Goal: Information Seeking & Learning: Learn about a topic

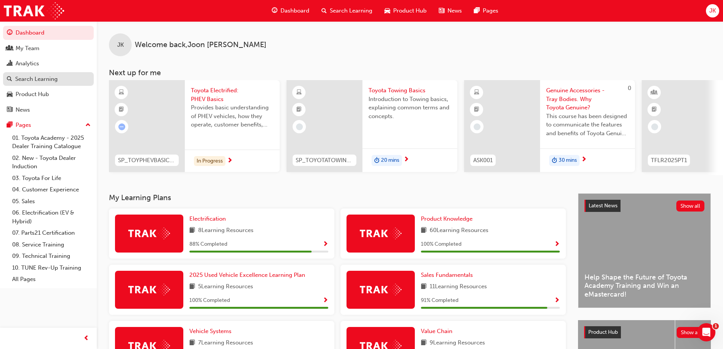
click at [51, 82] on div "Search Learning" at bounding box center [36, 79] width 42 height 9
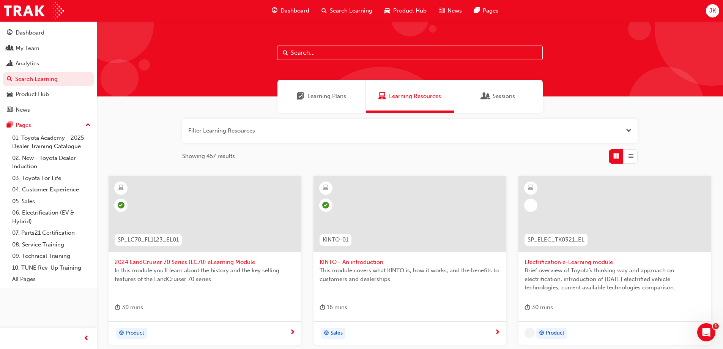
click at [297, 52] on input "text" at bounding box center [409, 53] width 265 height 14
paste input "SPK9102"
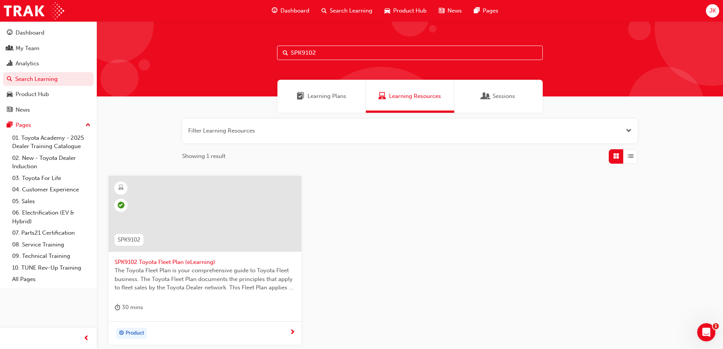
type input "SPK9102"
click at [213, 220] on div at bounding box center [204, 214] width 193 height 76
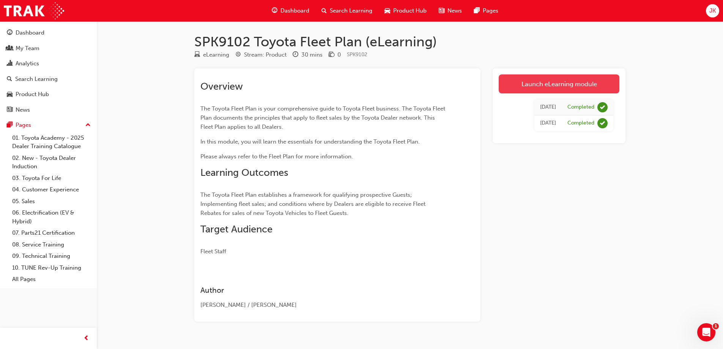
click at [559, 86] on link "Launch eLearning module" at bounding box center [558, 83] width 121 height 19
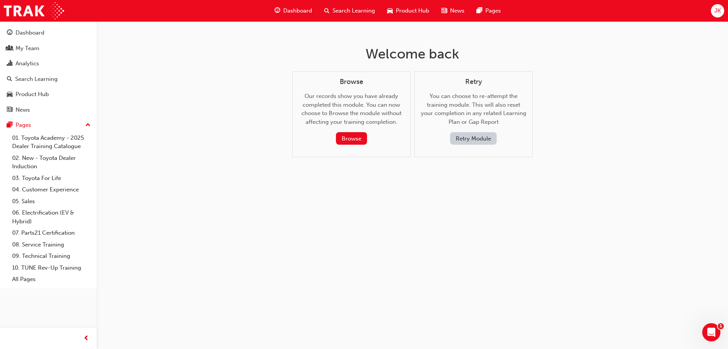
click at [466, 138] on button "Retry Module" at bounding box center [473, 138] width 47 height 13
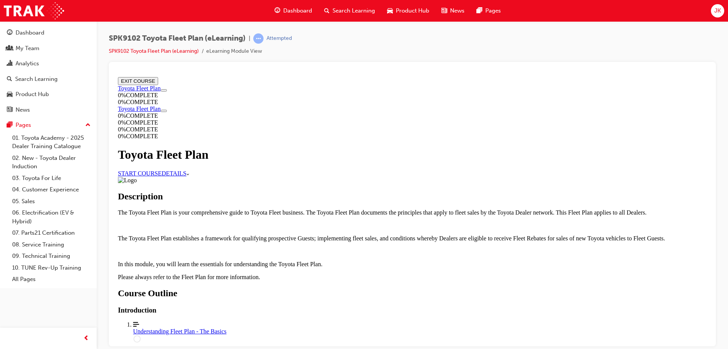
scroll to position [341, 0]
click at [332, 327] on div "Understanding Fleet Plan - The Basics" at bounding box center [420, 330] width 574 height 7
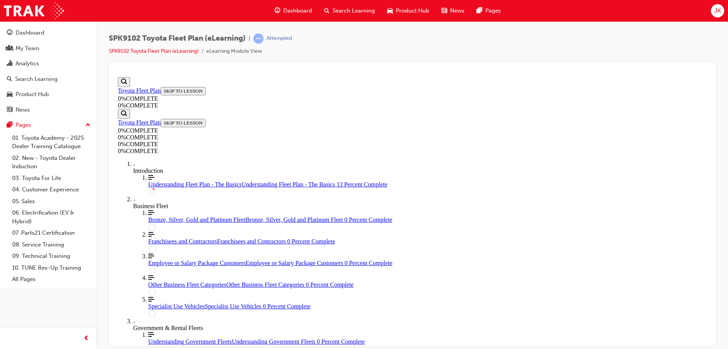
scroll to position [26, 0]
click at [163, 108] on div "Toyota Fleet Plan SKIP TO LESSON 0 % COMPLETE 0 % COMPLETE" at bounding box center [412, 97] width 589 height 22
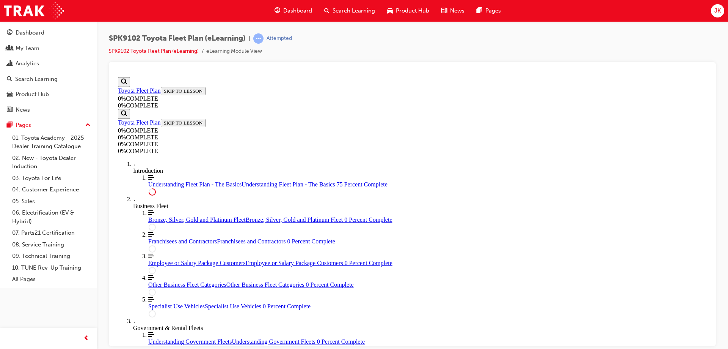
scroll to position [837, 0]
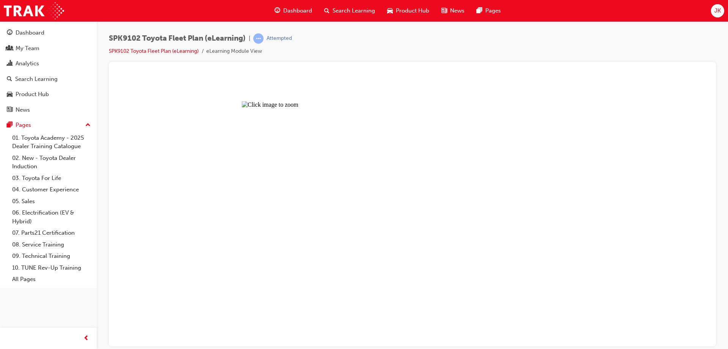
click at [349, 162] on button "Unzoom image" at bounding box center [412, 210] width 595 height 272
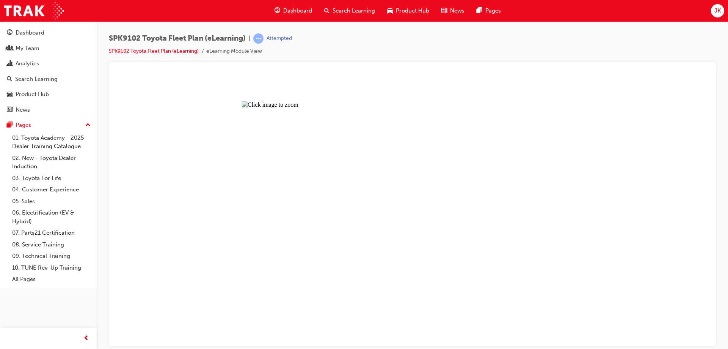
click at [328, 265] on button "Unzoom image" at bounding box center [412, 210] width 595 height 272
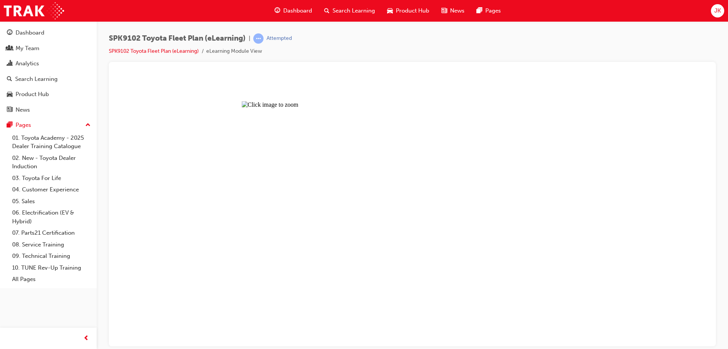
click at [335, 254] on button "Unzoom image" at bounding box center [412, 210] width 595 height 272
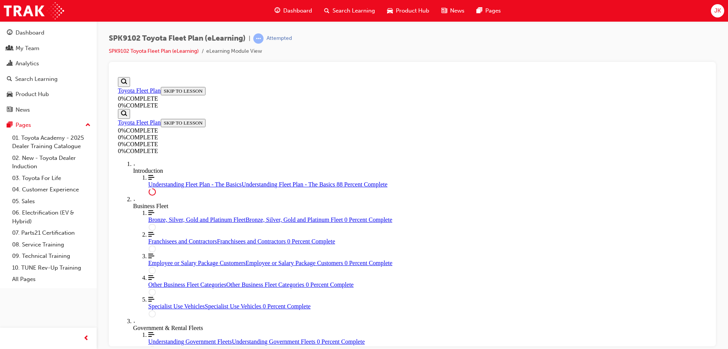
scroll to position [1204, 0]
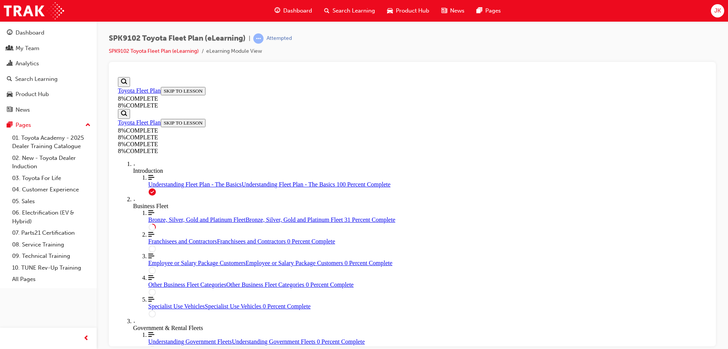
drag, startPoint x: 509, startPoint y: 272, endPoint x: 513, endPoint y: 270, distance: 4.9
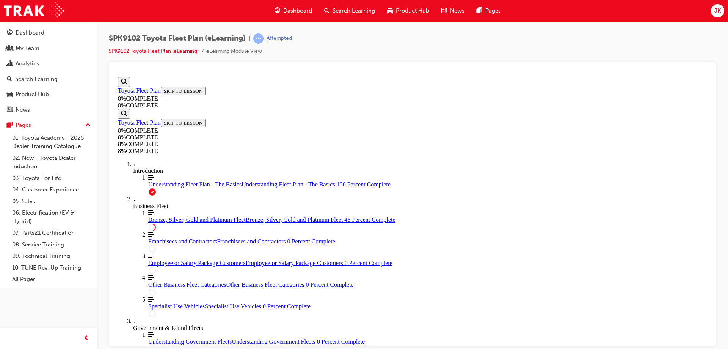
drag, startPoint x: 413, startPoint y: 186, endPoint x: 431, endPoint y: 275, distance: 90.6
drag, startPoint x: 507, startPoint y: 272, endPoint x: 529, endPoint y: 262, distance: 24.3
drag, startPoint x: 407, startPoint y: 273, endPoint x: 407, endPoint y: 138, distance: 135.0
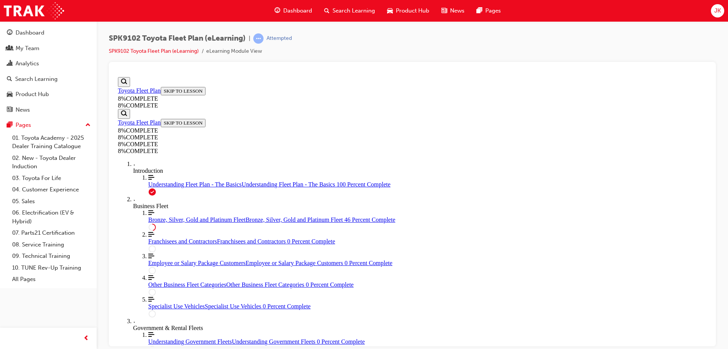
drag, startPoint x: 406, startPoint y: 232, endPoint x: 426, endPoint y: 276, distance: 48.7
drag, startPoint x: 426, startPoint y: 233, endPoint x: 450, endPoint y: 232, distance: 23.9
drag, startPoint x: 405, startPoint y: 189, endPoint x: 430, endPoint y: 189, distance: 25.8
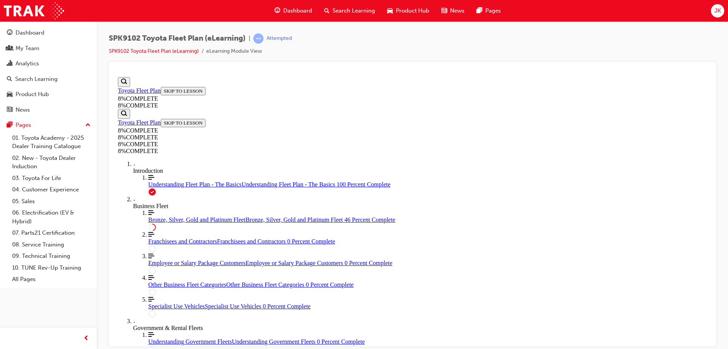
drag, startPoint x: 422, startPoint y: 186, endPoint x: 425, endPoint y: 206, distance: 20.3
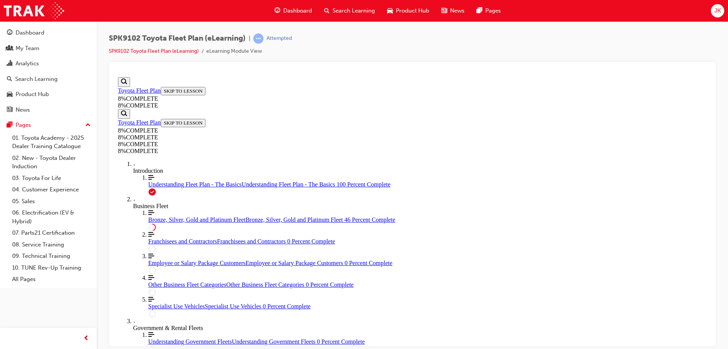
drag, startPoint x: 439, startPoint y: 194, endPoint x: 443, endPoint y: 168, distance: 25.7
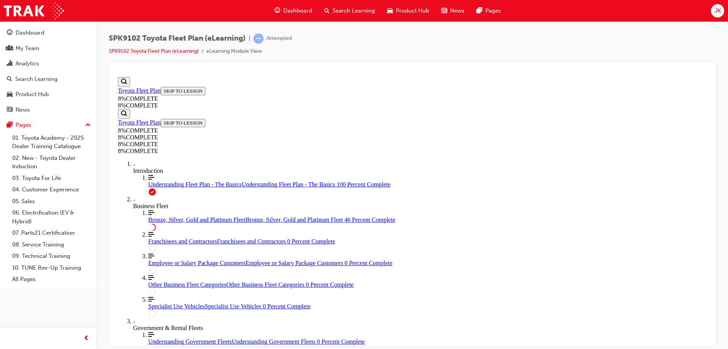
scroll to position [1998, 0]
drag, startPoint x: 402, startPoint y: 272, endPoint x: 424, endPoint y: 137, distance: 136.7
drag, startPoint x: 400, startPoint y: 180, endPoint x: 426, endPoint y: 274, distance: 97.5
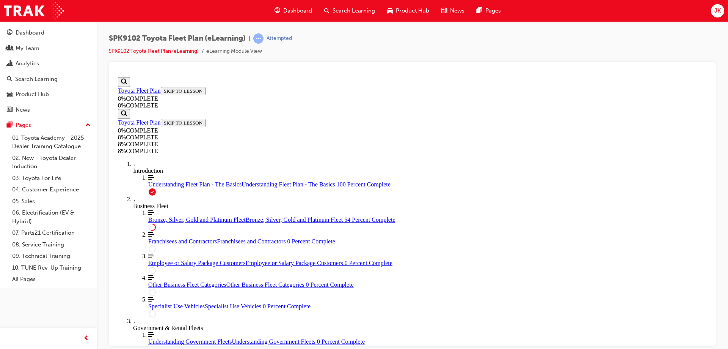
drag, startPoint x: 406, startPoint y: 184, endPoint x: 430, endPoint y: 183, distance: 24.7
drag, startPoint x: 417, startPoint y: 222, endPoint x: 439, endPoint y: 224, distance: 22.1
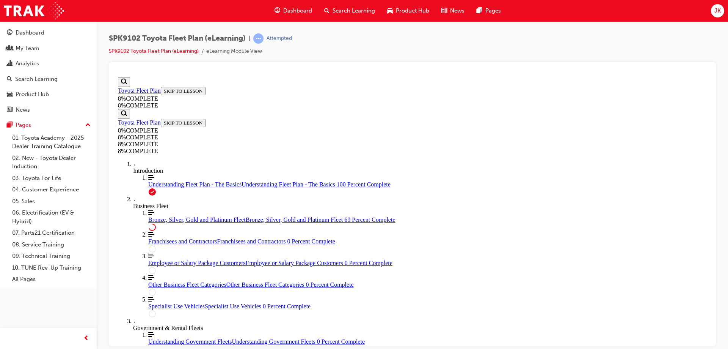
scroll to position [2496, 0]
drag, startPoint x: 406, startPoint y: 271, endPoint x: 427, endPoint y: 273, distance: 20.9
drag, startPoint x: 402, startPoint y: 235, endPoint x: 421, endPoint y: 195, distance: 43.8
drag, startPoint x: 422, startPoint y: 236, endPoint x: 444, endPoint y: 234, distance: 22.1
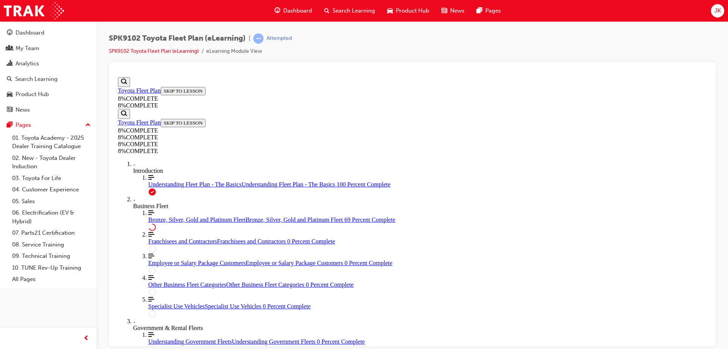
drag, startPoint x: 424, startPoint y: 160, endPoint x: 442, endPoint y: 162, distance: 17.9
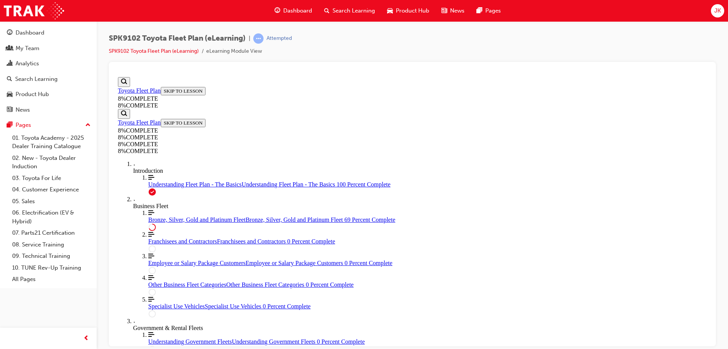
drag, startPoint x: 410, startPoint y: 141, endPoint x: 435, endPoint y: 253, distance: 114.7
drag, startPoint x: 406, startPoint y: 211, endPoint x: 429, endPoint y: 173, distance: 44.6
drag, startPoint x: 405, startPoint y: 215, endPoint x: 426, endPoint y: 216, distance: 20.1
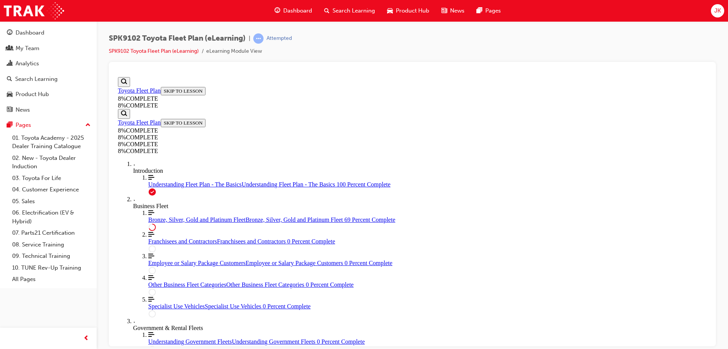
drag, startPoint x: 405, startPoint y: 139, endPoint x: 429, endPoint y: 137, distance: 23.2
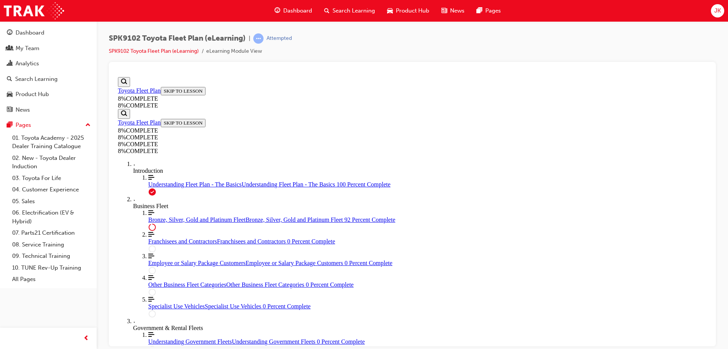
drag, startPoint x: 424, startPoint y: 181, endPoint x: 448, endPoint y: 181, distance: 23.5
drag, startPoint x: 408, startPoint y: 336, endPoint x: 433, endPoint y: 259, distance: 80.5
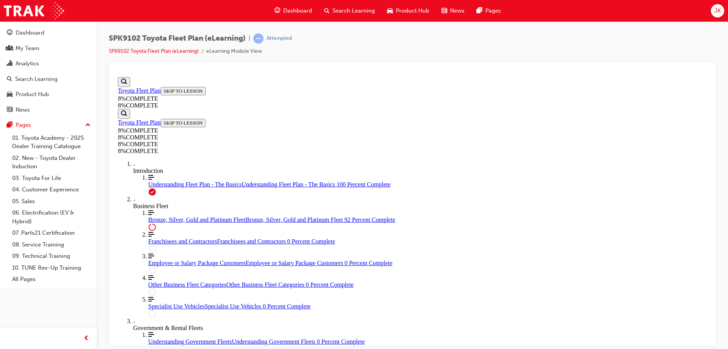
scroll to position [3155, 0]
drag, startPoint x: 404, startPoint y: 264, endPoint x: 427, endPoint y: 300, distance: 43.0
drag, startPoint x: 412, startPoint y: 267, endPoint x: 439, endPoint y: 265, distance: 27.0
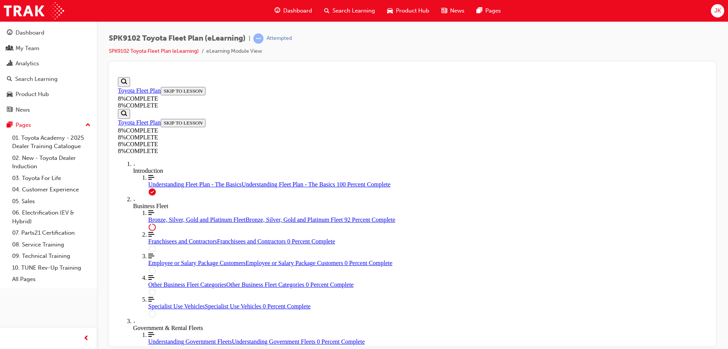
drag, startPoint x: 397, startPoint y: 112, endPoint x: 421, endPoint y: 184, distance: 75.9
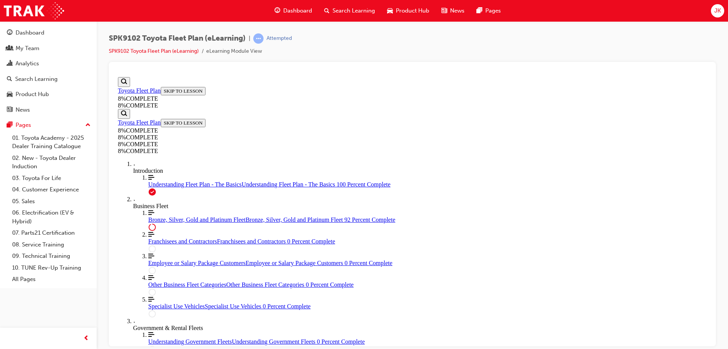
drag, startPoint x: 419, startPoint y: 264, endPoint x: 443, endPoint y: 224, distance: 46.3
drag, startPoint x: 402, startPoint y: 257, endPoint x: 423, endPoint y: 258, distance: 21.3
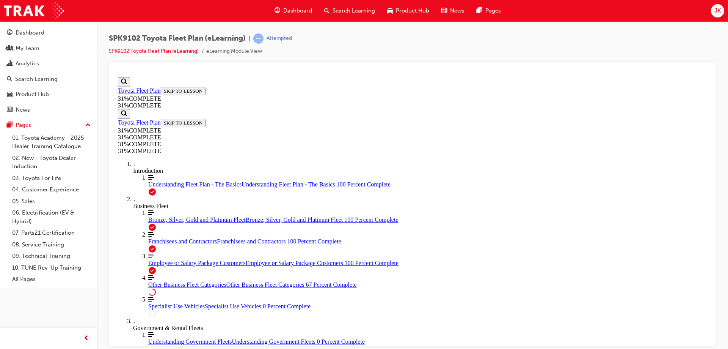
scroll to position [190, 0]
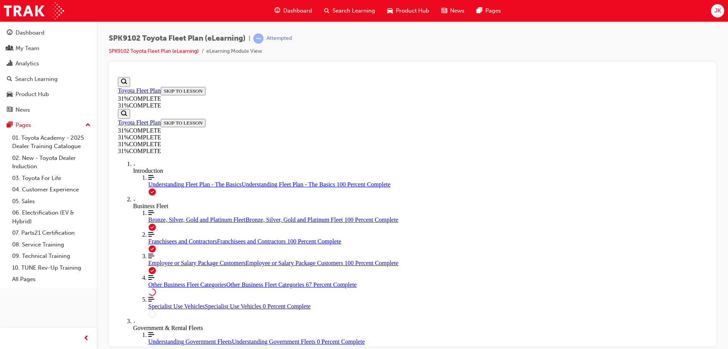
scroll to position [1725, 0]
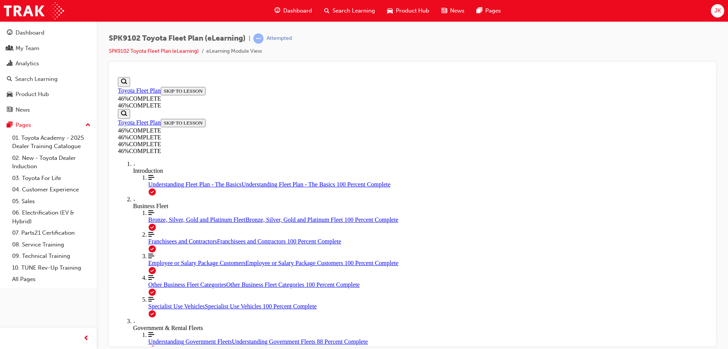
scroll to position [2112, 0]
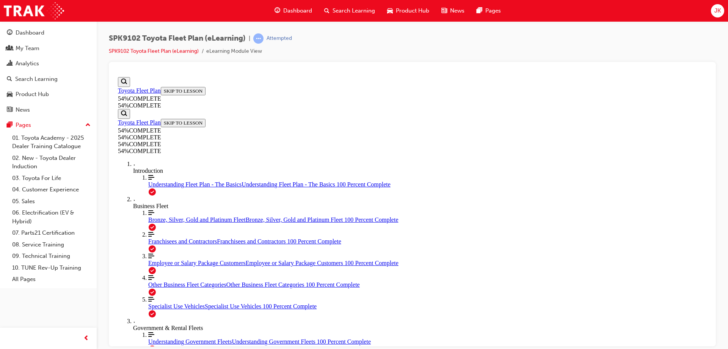
scroll to position [330, 0]
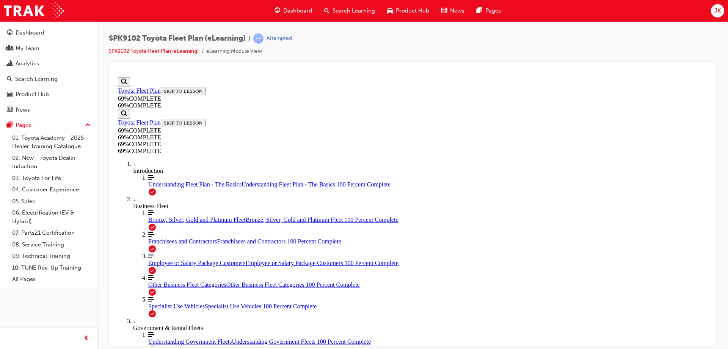
scroll to position [330, 0]
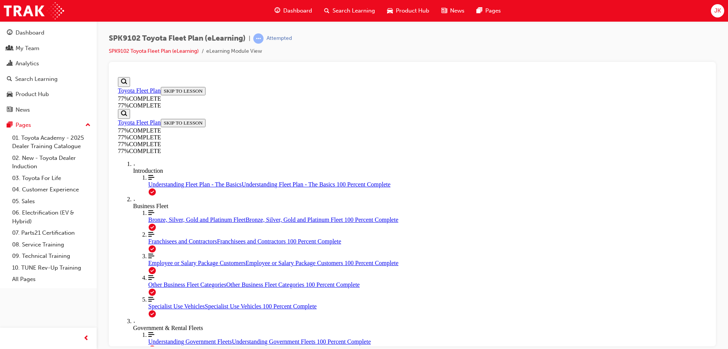
scroll to position [785, 0]
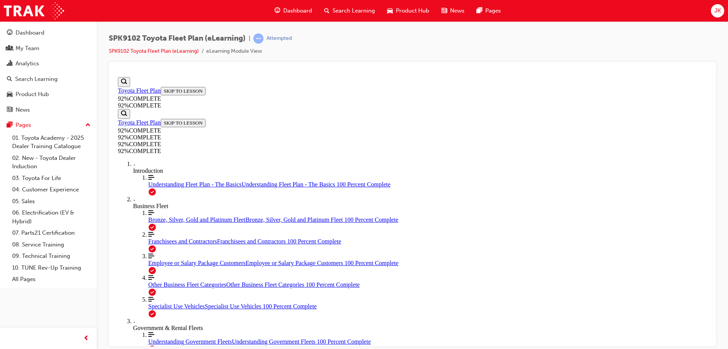
scroll to position [26, 0]
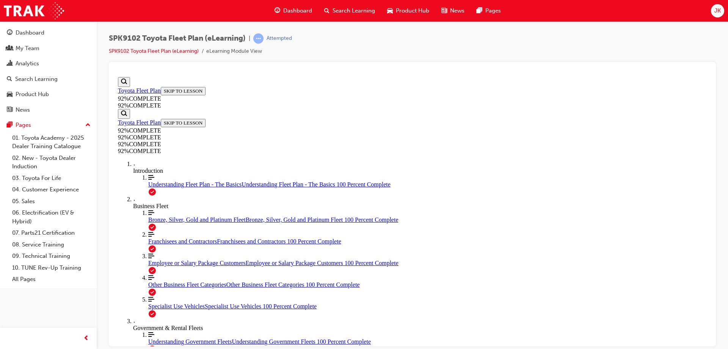
scroll to position [112, 0]
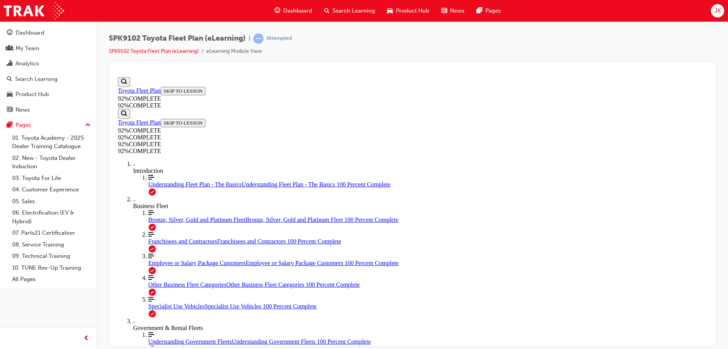
scroll to position [173, 0]
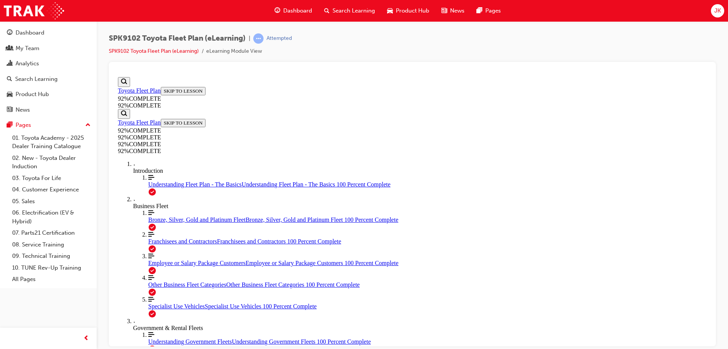
scroll to position [112, 0]
drag, startPoint x: 419, startPoint y: 278, endPoint x: 438, endPoint y: 279, distance: 19.4
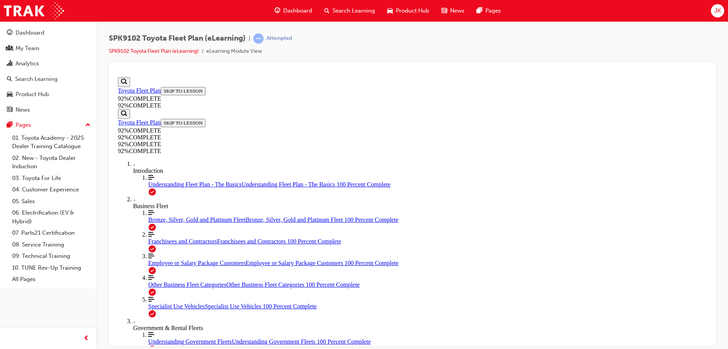
drag, startPoint x: 381, startPoint y: 207, endPoint x: 403, endPoint y: 241, distance: 40.7
drag, startPoint x: 382, startPoint y: 207, endPoint x: 401, endPoint y: 207, distance: 19.7
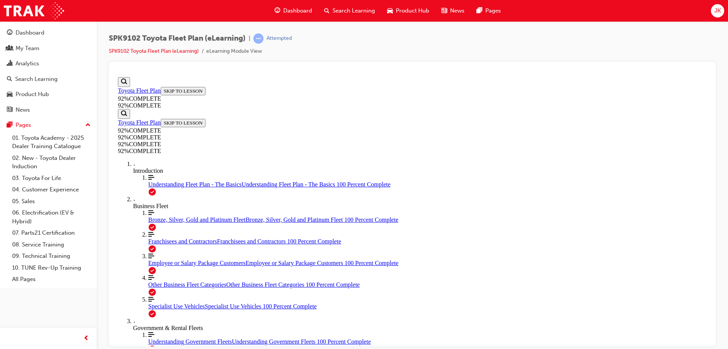
scroll to position [66, 0]
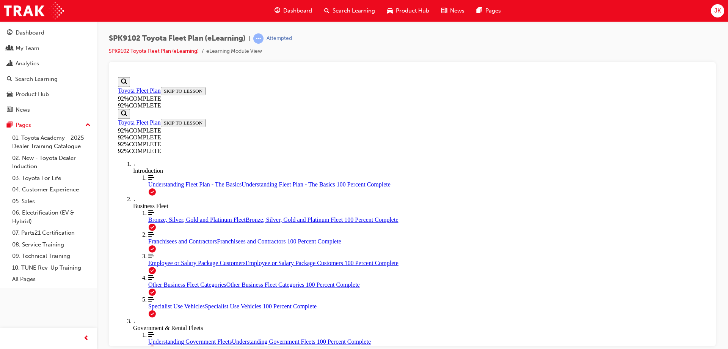
scroll to position [66, 0]
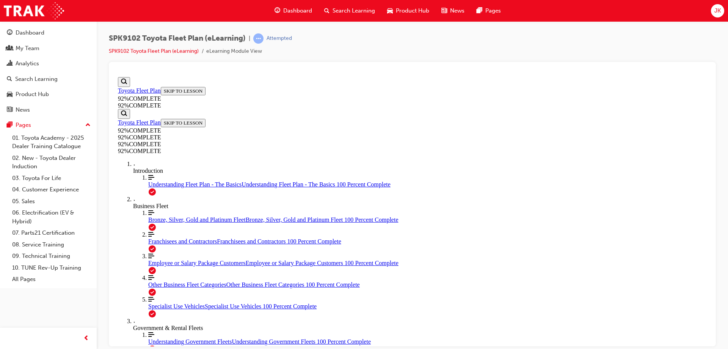
scroll to position [104, 0]
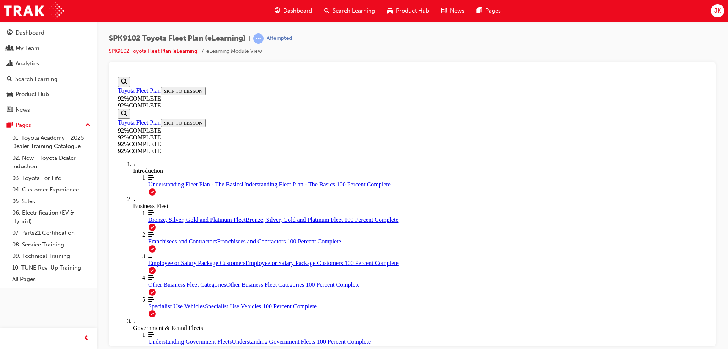
scroll to position [120, 0]
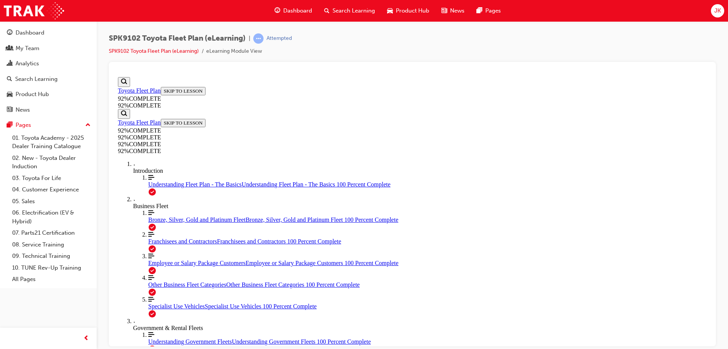
drag, startPoint x: 395, startPoint y: 228, endPoint x: 414, endPoint y: 262, distance: 39.6
drag, startPoint x: 399, startPoint y: 227, endPoint x: 421, endPoint y: 225, distance: 21.7
drag, startPoint x: 397, startPoint y: 193, endPoint x: 423, endPoint y: 195, distance: 25.9
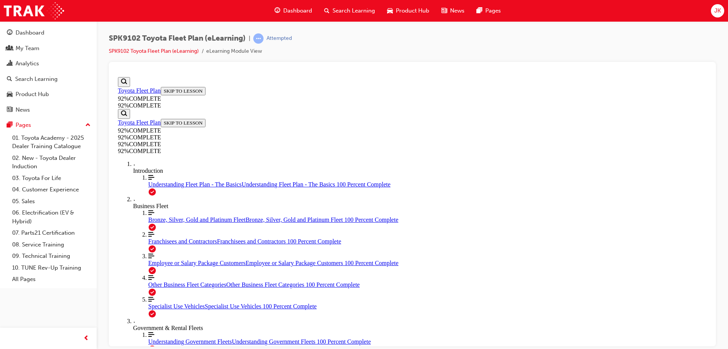
scroll to position [145, 0]
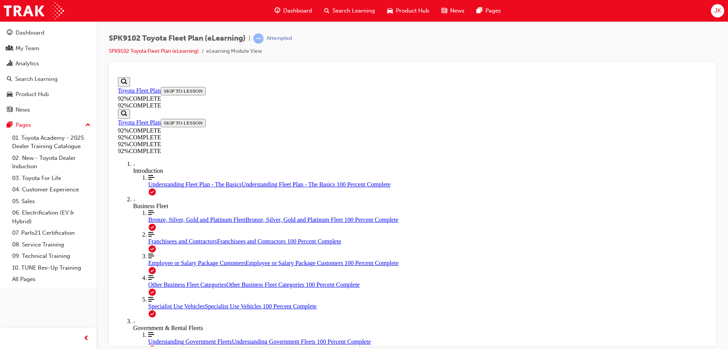
scroll to position [160, 0]
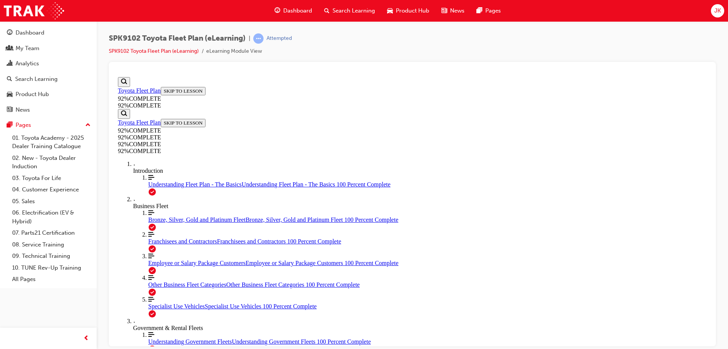
scroll to position [96, 0]
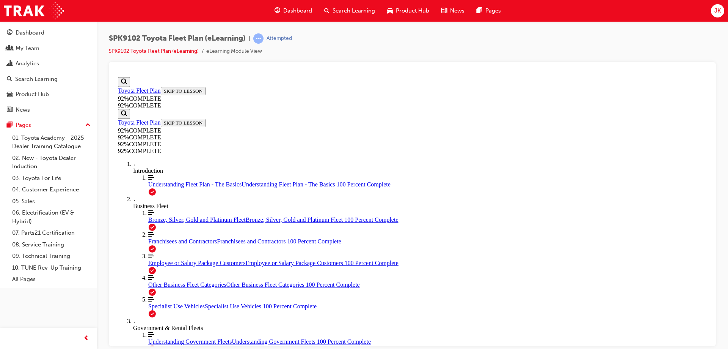
scroll to position [109, 0]
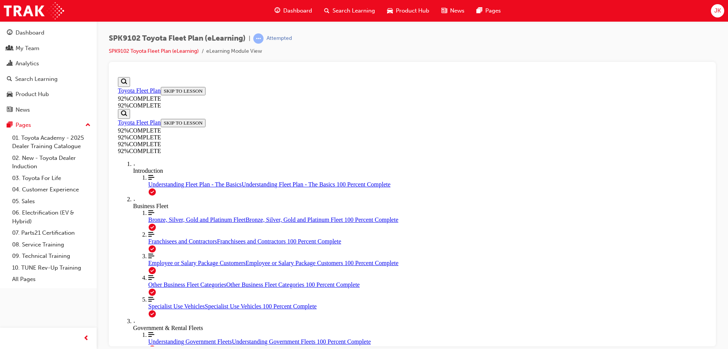
scroll to position [66, 0]
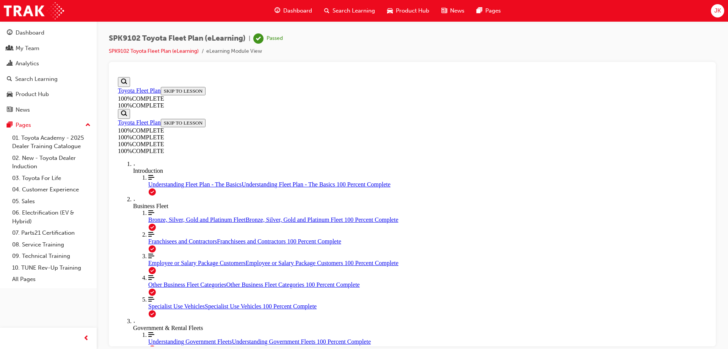
scroll to position [120, 0]
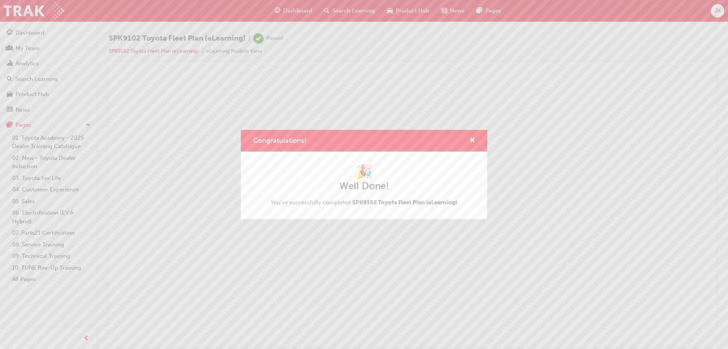
scroll to position [0, 0]
drag, startPoint x: 473, startPoint y: 138, endPoint x: 366, endPoint y: 70, distance: 126.9
click at [473, 138] on span "cross-icon" at bounding box center [473, 140] width 6 height 7
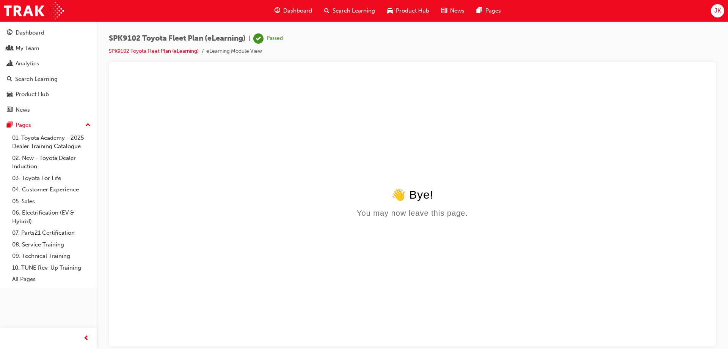
click at [596, 112] on html "👋 Bye! You may now leave this page." at bounding box center [412, 210] width 595 height 272
